Goal: Navigation & Orientation: Find specific page/section

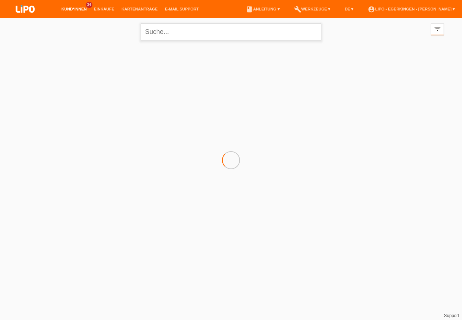
click at [171, 40] on input "text" at bounding box center [231, 31] width 181 height 17
click at [175, 33] on input "text" at bounding box center [231, 31] width 181 height 17
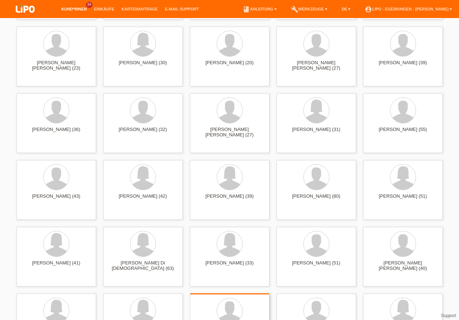
scroll to position [350, 0]
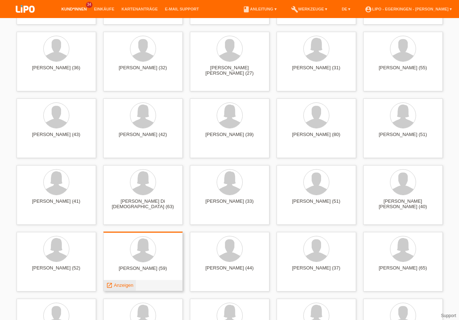
click at [122, 284] on span "Anzeigen" at bounding box center [123, 285] width 19 height 5
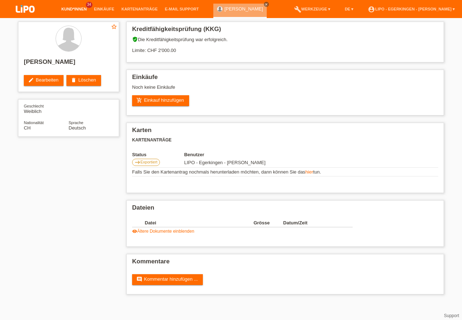
click at [71, 8] on link "Kund*innen" at bounding box center [74, 9] width 32 height 4
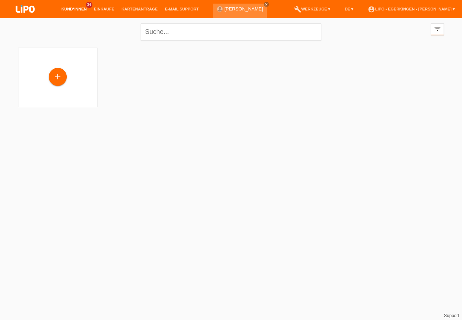
click at [265, 5] on icon "close" at bounding box center [267, 5] width 4 height 4
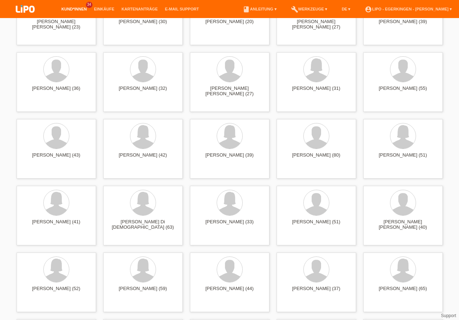
scroll to position [370, 0]
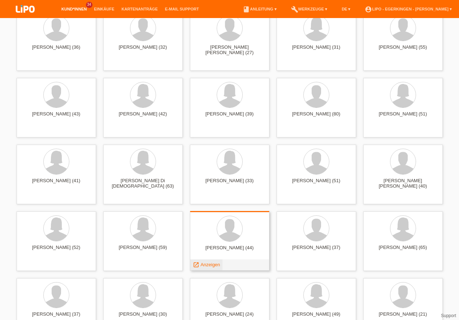
click at [213, 262] on span "Anzeigen" at bounding box center [209, 264] width 19 height 5
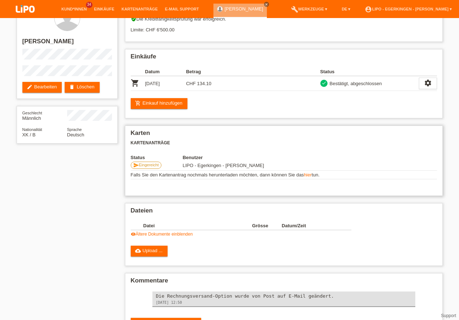
scroll to position [48, 0]
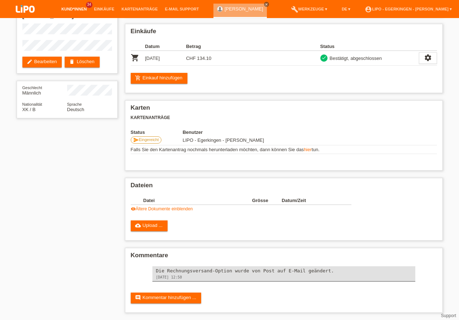
click at [75, 10] on link "Kund*innen" at bounding box center [74, 9] width 32 height 4
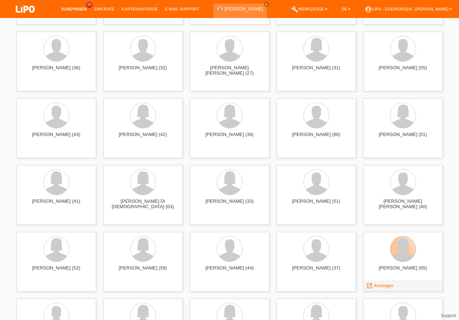
scroll to position [412, 0]
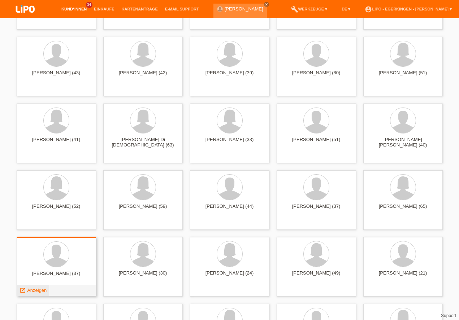
click at [30, 291] on span "Anzeigen" at bounding box center [36, 290] width 19 height 5
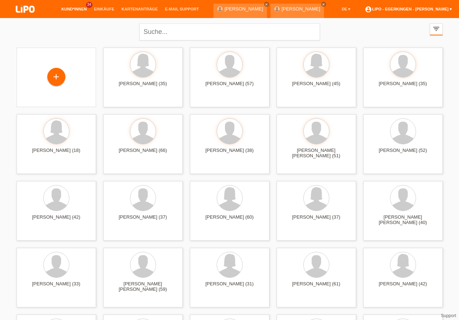
click at [427, 9] on link "account_circle LIPO - Egerkingen - [PERSON_NAME] ▾" at bounding box center [408, 9] width 94 height 4
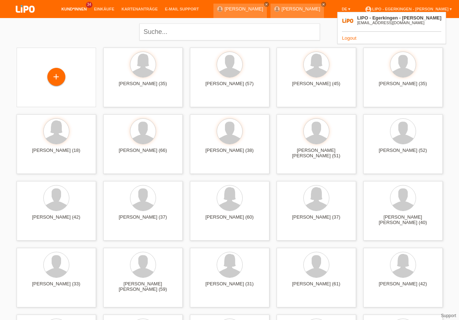
click at [348, 36] on link "Logout" at bounding box center [349, 37] width 14 height 5
